Goal: Information Seeking & Learning: Learn about a topic

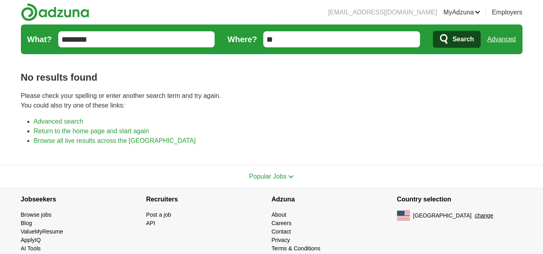
type input "*"
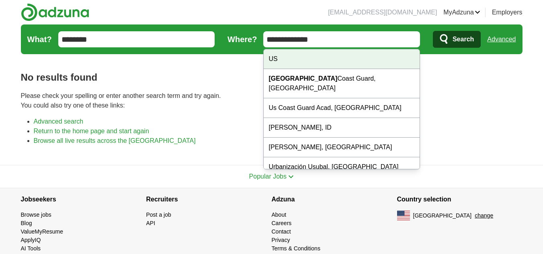
click at [301, 61] on div "US" at bounding box center [342, 59] width 156 height 20
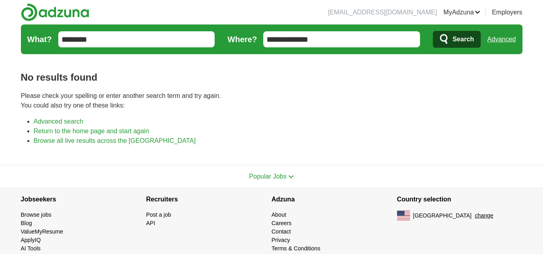
type input "**"
click at [455, 42] on span "Search" at bounding box center [463, 39] width 21 height 16
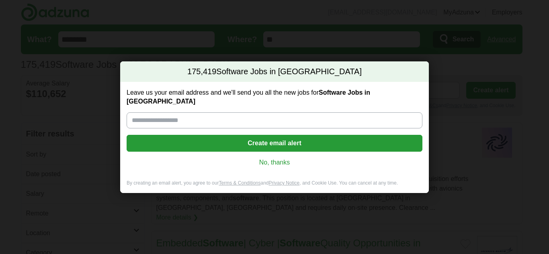
click at [275, 162] on link "No, thanks" at bounding box center [274, 162] width 283 height 9
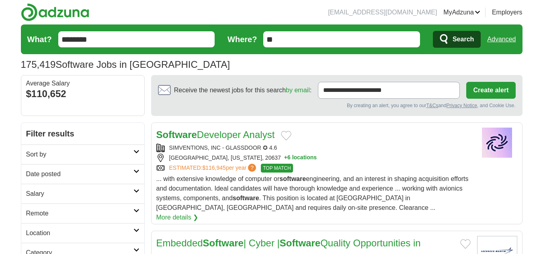
click at [137, 149] on link "Sort by" at bounding box center [82, 155] width 123 height 20
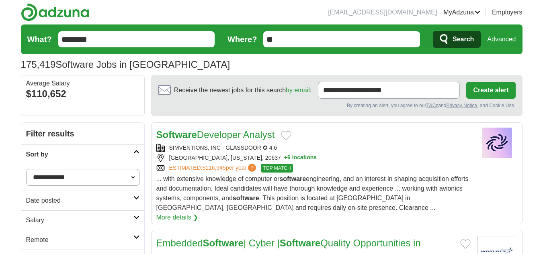
click at [100, 173] on select "**********" at bounding box center [82, 177] width 113 height 17
select select "**********"
click at [26, 169] on select "**********" at bounding box center [82, 177] width 113 height 17
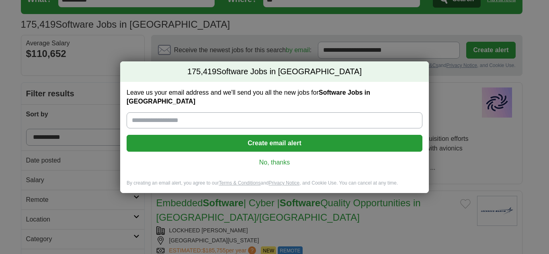
click at [266, 158] on link "No, thanks" at bounding box center [274, 162] width 283 height 9
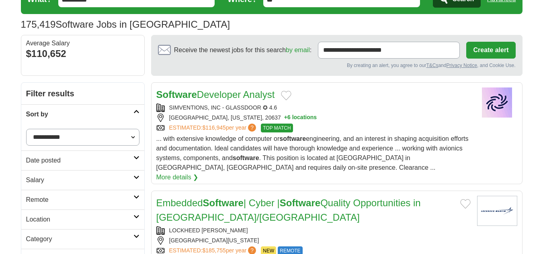
click at [75, 160] on h2 "Date posted" at bounding box center [79, 161] width 107 height 10
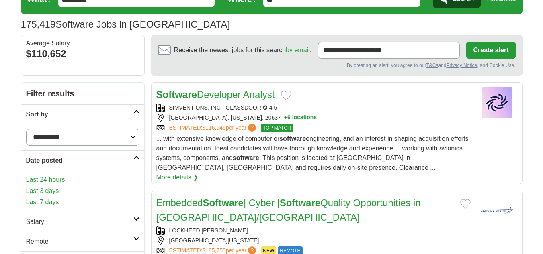
click at [53, 191] on link "Last 3 days" at bounding box center [82, 192] width 113 height 10
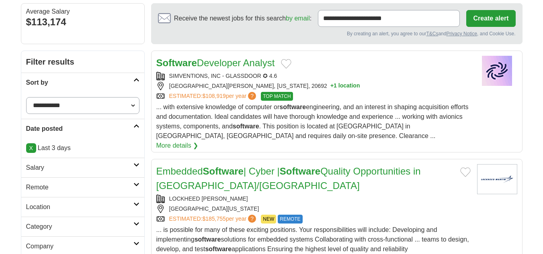
scroll to position [40, 0]
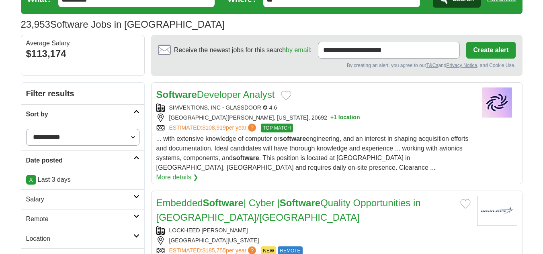
click at [236, 95] on link "Software Developer Analyst" at bounding box center [215, 94] width 119 height 11
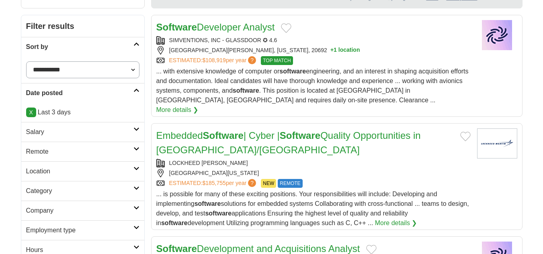
scroll to position [121, 0]
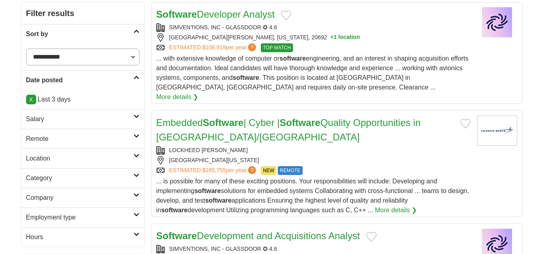
click at [239, 117] on strong "Software" at bounding box center [223, 122] width 41 height 11
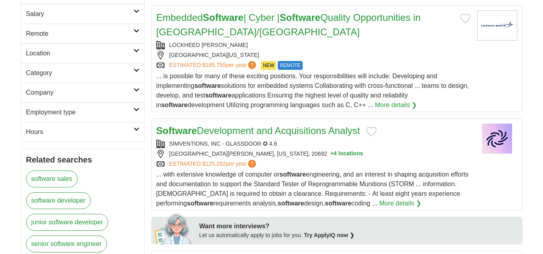
scroll to position [241, 0]
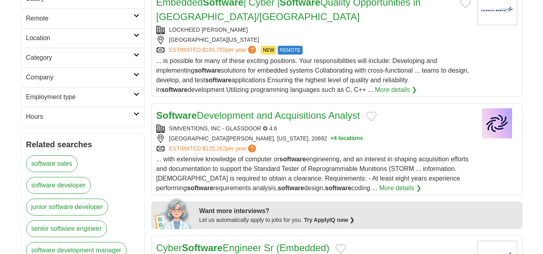
click at [218, 110] on link "Software Development and Acquisitions Analyst" at bounding box center [258, 115] width 204 height 11
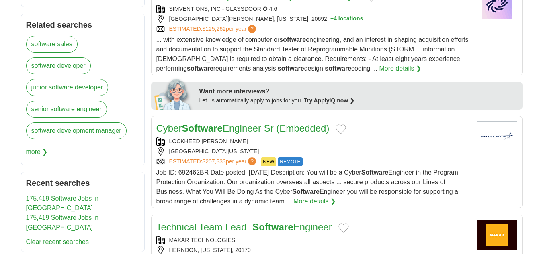
scroll to position [362, 0]
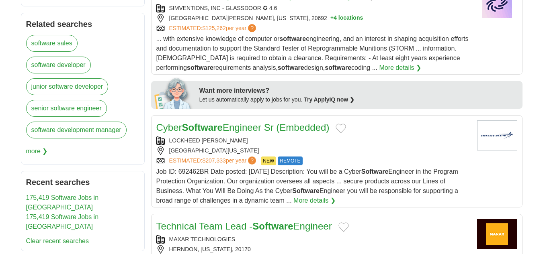
click at [215, 122] on strong "Software" at bounding box center [202, 127] width 41 height 11
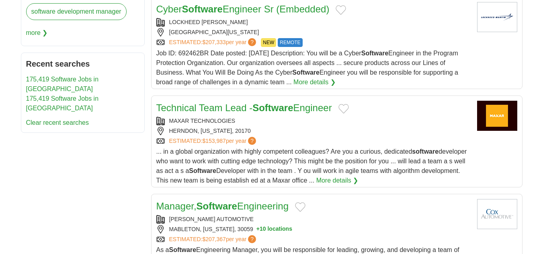
scroll to position [482, 0]
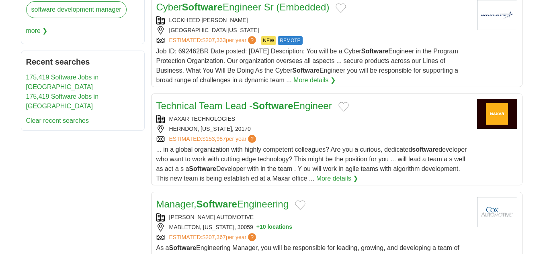
click at [201, 100] on link "Technical Team Lead - Software Engineer" at bounding box center [244, 105] width 176 height 11
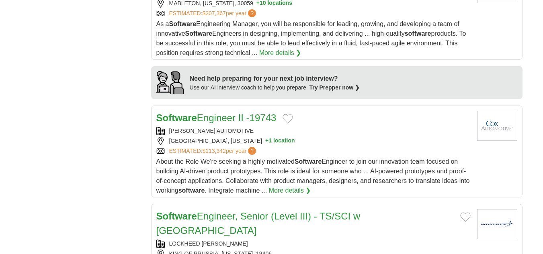
scroll to position [724, 0]
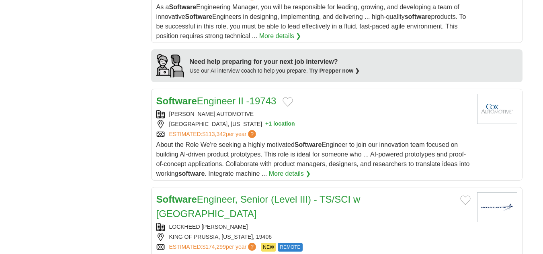
click at [211, 96] on link "Software Engineer II -19743" at bounding box center [216, 101] width 120 height 11
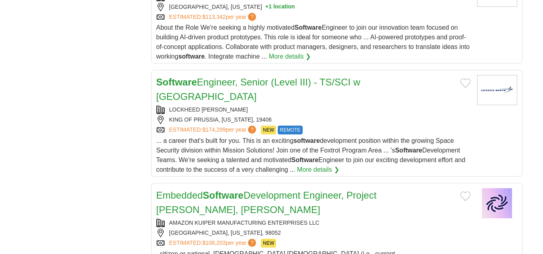
scroll to position [844, 0]
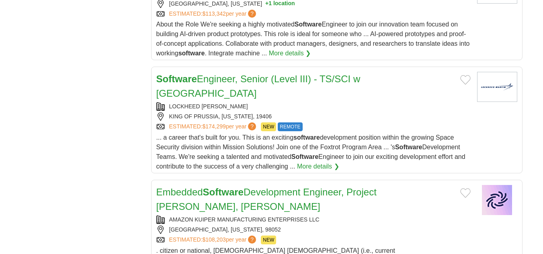
click at [240, 74] on link "Software Engineer, Senior (Level III) - TS/SCI w Poly" at bounding box center [258, 86] width 204 height 25
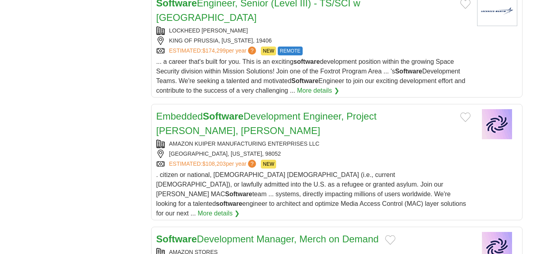
scroll to position [925, 0]
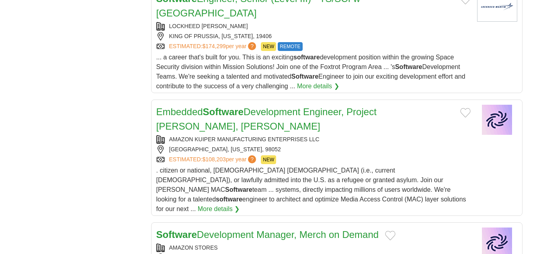
click at [225, 107] on strong "Software" at bounding box center [223, 112] width 41 height 11
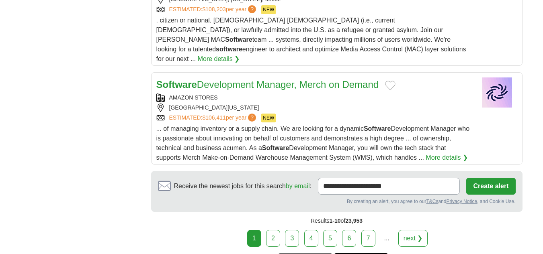
scroll to position [1125, 0]
